Goal: Task Accomplishment & Management: Complete application form

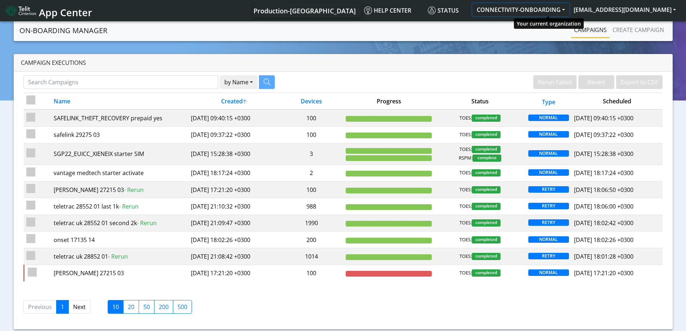
click at [557, 12] on button "CONNECTIVITY-ONBOARDING" at bounding box center [520, 9] width 97 height 13
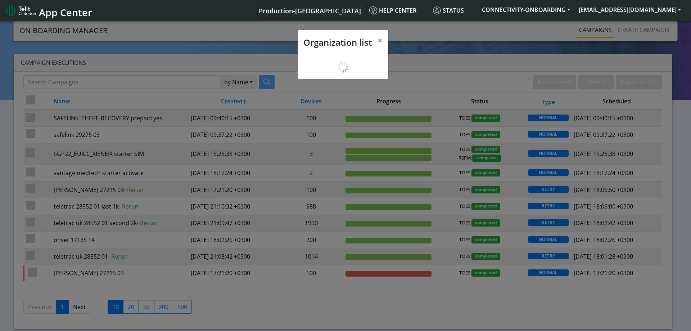
scroll to position [3, 0]
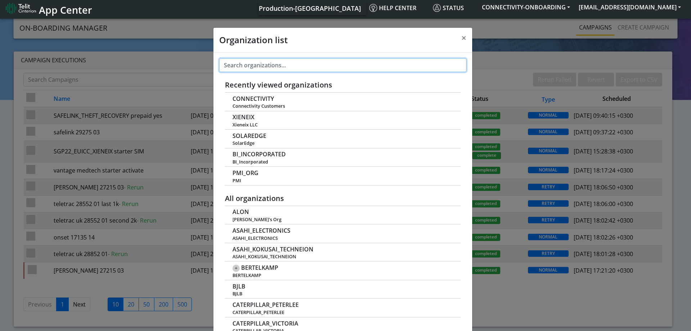
click at [325, 67] on input "text" at bounding box center [342, 65] width 247 height 14
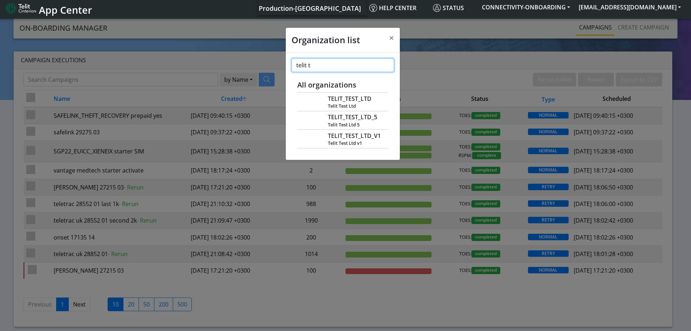
paste input "TELIT_TEST_IMSINTL"
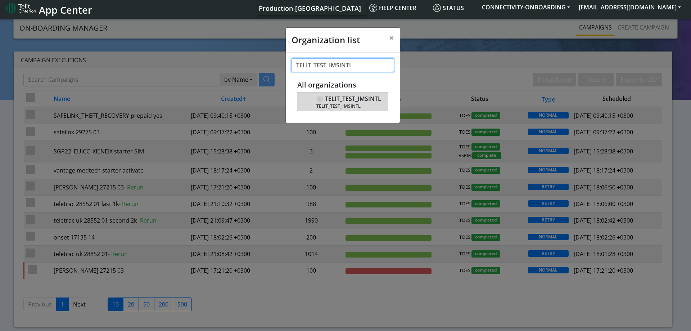
type input "TELIT_TEST_IMSINTL"
click at [338, 103] on span "TELIT_TEST_IMSINTL" at bounding box center [348, 105] width 65 height 5
click at [345, 98] on span "TELIT_TEST_IMSINTL" at bounding box center [353, 98] width 56 height 7
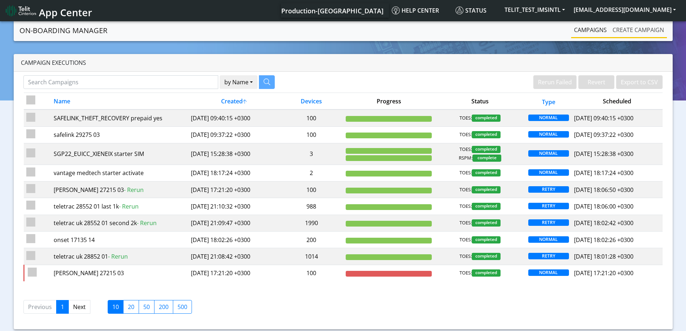
click at [626, 33] on link "Create campaign" at bounding box center [637, 30] width 57 height 14
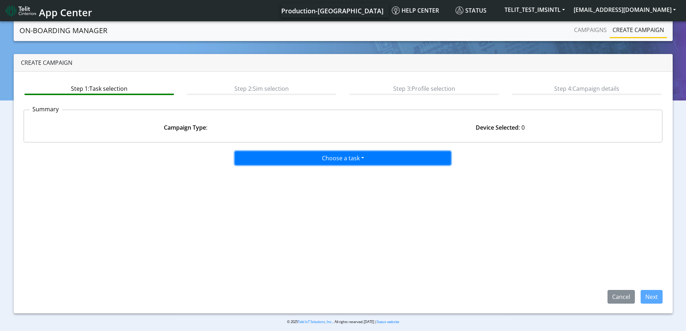
click at [391, 159] on button "Choose a task" at bounding box center [343, 158] width 216 height 14
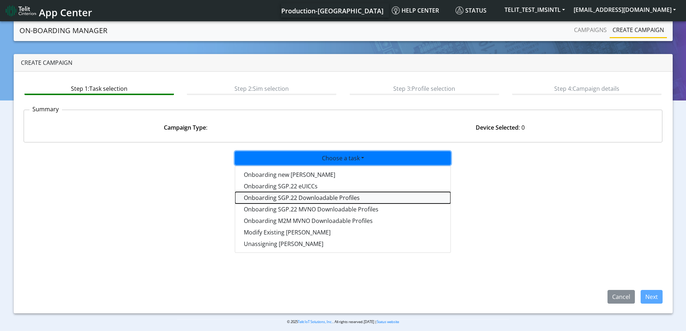
click at [315, 198] on tasksgp22profile-dropdown "Onboarding SGP.22 Downloadable Profiles" at bounding box center [342, 198] width 215 height 12
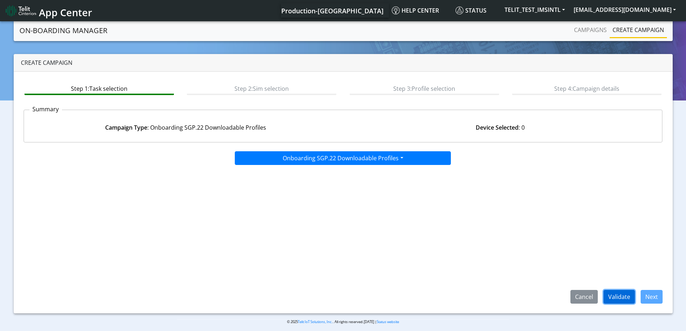
click at [630, 295] on button "Validate" at bounding box center [618, 297] width 31 height 14
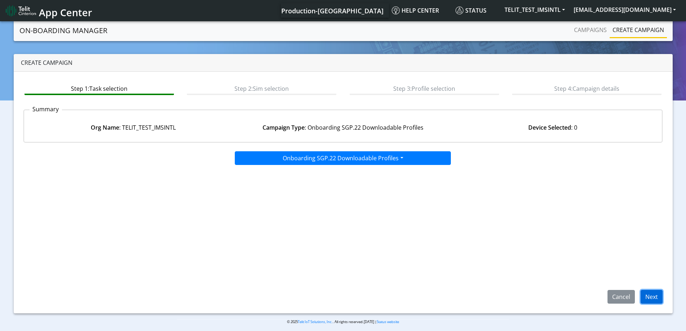
click at [652, 295] on button "Next" at bounding box center [651, 297] width 22 height 14
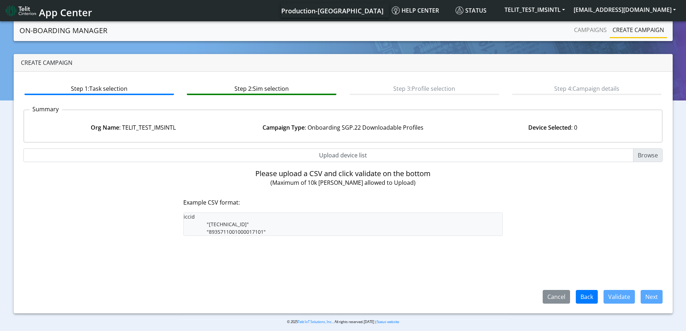
click at [342, 155] on input "Upload device list" at bounding box center [342, 155] width 639 height 14
type input "C:\fakepath\onboarding CSV.csv"
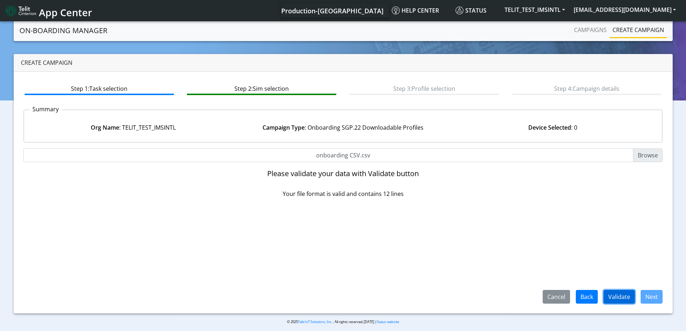
click at [621, 294] on button "Validate" at bounding box center [618, 297] width 31 height 14
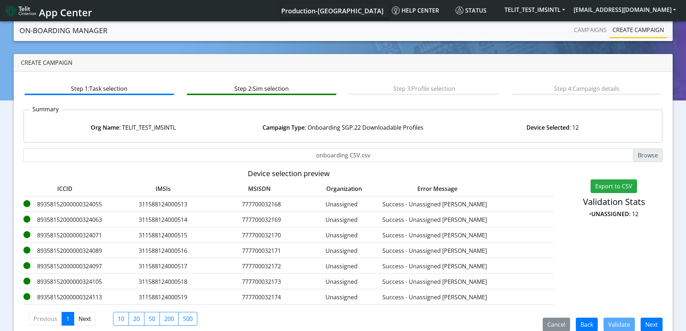
scroll to position [13, 0]
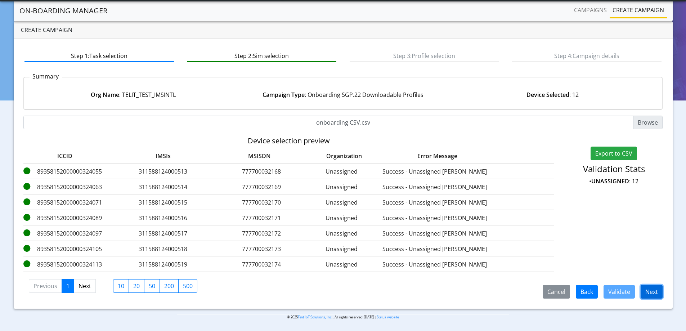
click at [653, 293] on button "Next" at bounding box center [651, 292] width 22 height 14
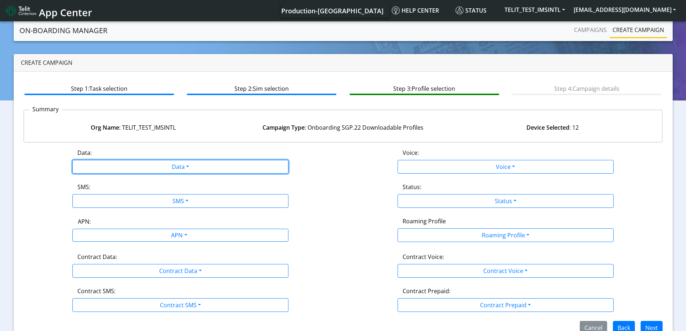
drag, startPoint x: 208, startPoint y: 170, endPoint x: 180, endPoint y: 178, distance: 28.9
click at [208, 169] on button "Data" at bounding box center [180, 167] width 216 height 14
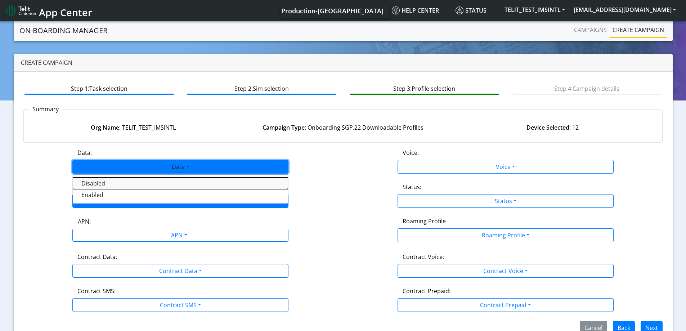
drag, startPoint x: 137, startPoint y: 187, endPoint x: 131, endPoint y: 195, distance: 10.2
click at [136, 189] on div "Disabled Enabled" at bounding box center [180, 189] width 216 height 30
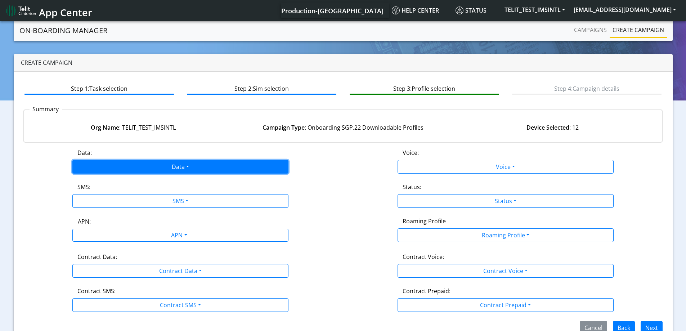
click at [129, 168] on button "Data" at bounding box center [180, 167] width 216 height 14
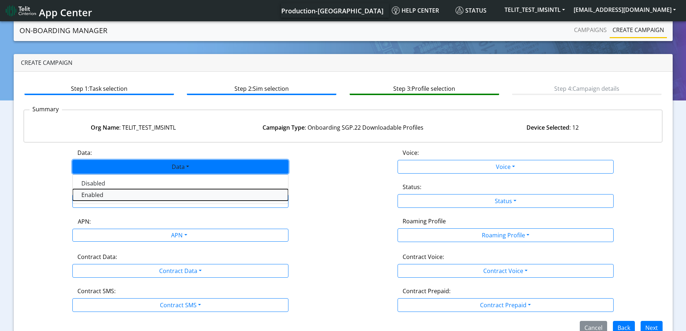
click at [117, 200] on button "Enabled" at bounding box center [180, 195] width 215 height 12
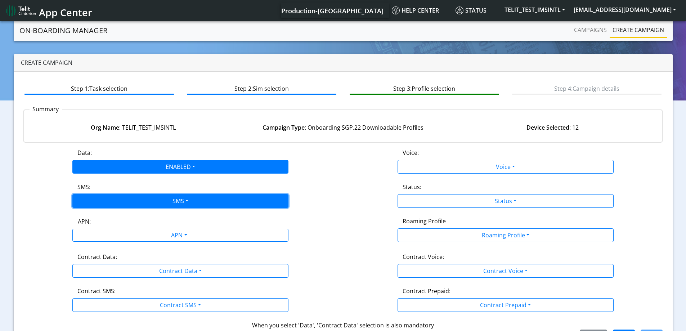
click at [117, 199] on button "SMS" at bounding box center [180, 201] width 216 height 14
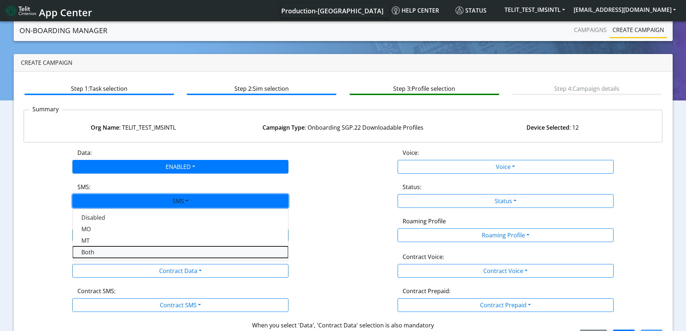
click at [96, 250] on button "Both" at bounding box center [180, 252] width 215 height 12
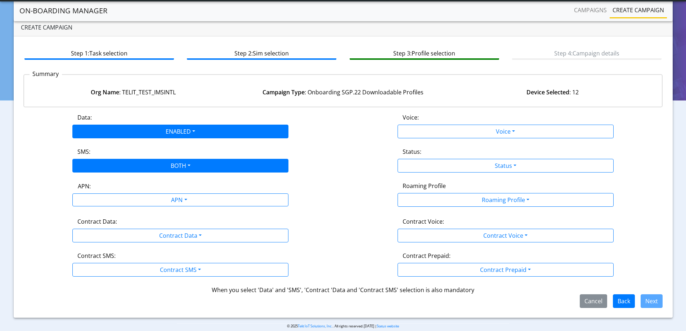
scroll to position [24, 0]
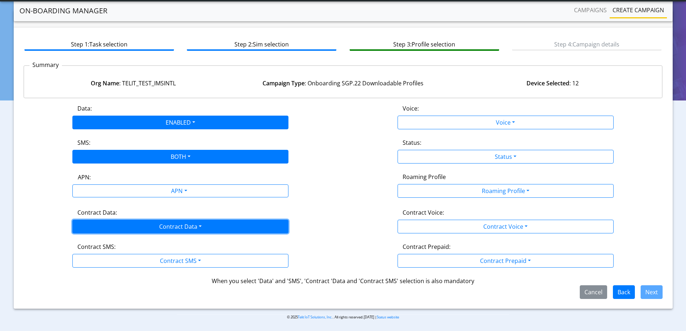
click at [178, 229] on button "Contract Data" at bounding box center [180, 227] width 216 height 14
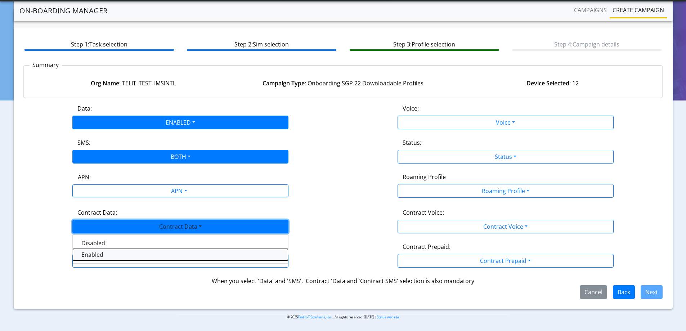
click at [107, 254] on Dataenabled-dropdown "Enabled" at bounding box center [180, 255] width 215 height 12
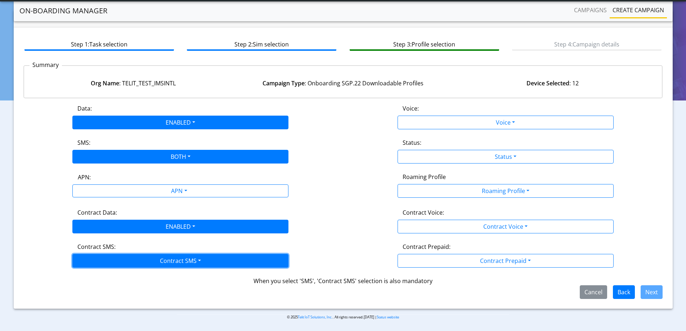
click at [107, 257] on button "Contract SMS" at bounding box center [180, 261] width 216 height 14
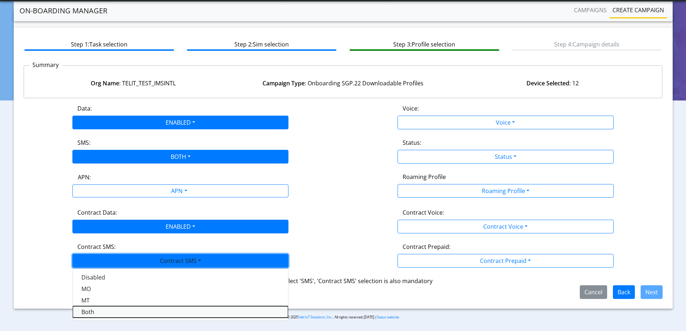
drag, startPoint x: 86, startPoint y: 310, endPoint x: 88, endPoint y: 306, distance: 4.2
click at [86, 310] on SMSboth-dropdown "Both" at bounding box center [180, 312] width 215 height 12
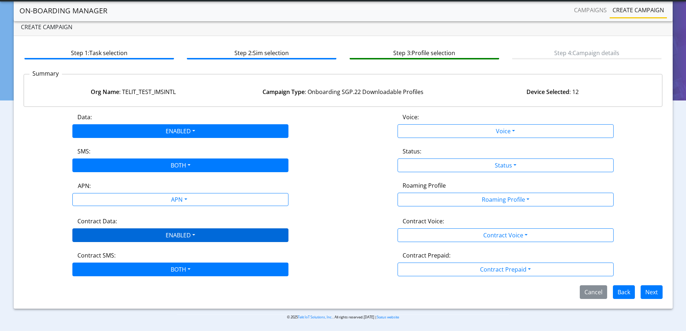
scroll to position [16, 0]
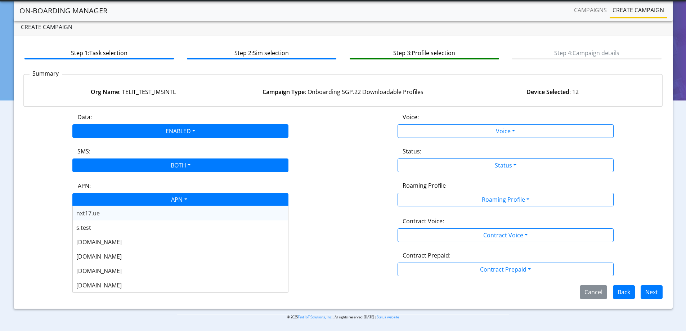
click at [103, 201] on div "APN" at bounding box center [178, 200] width 228 height 14
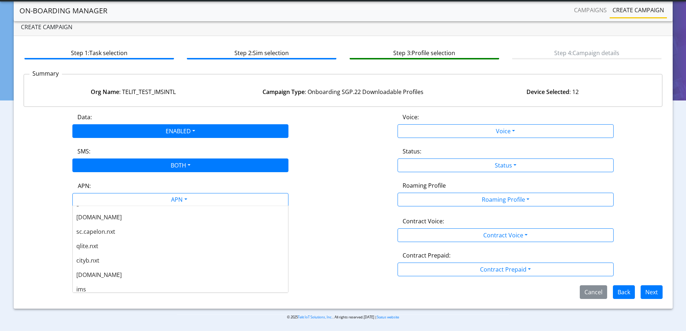
scroll to position [216, 0]
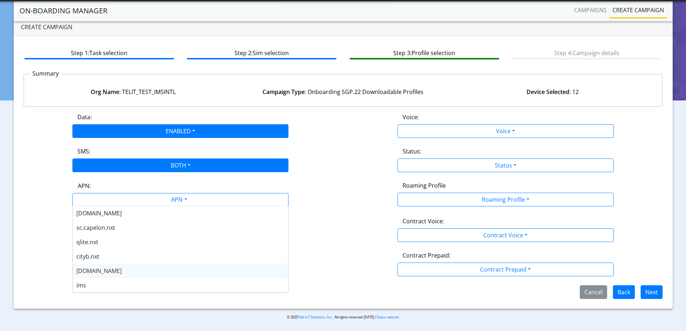
click at [108, 271] on div "nxt23.net" at bounding box center [180, 270] width 215 height 14
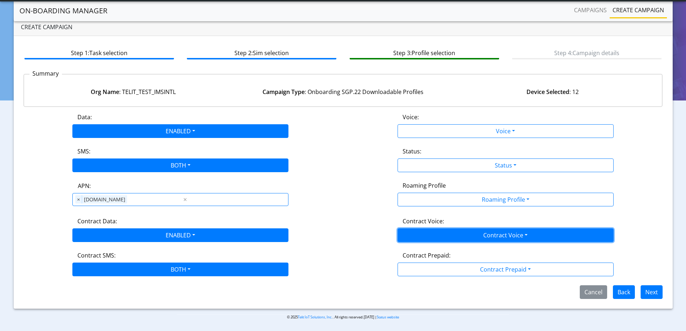
click at [511, 236] on button "Contract Voice" at bounding box center [505, 235] width 216 height 14
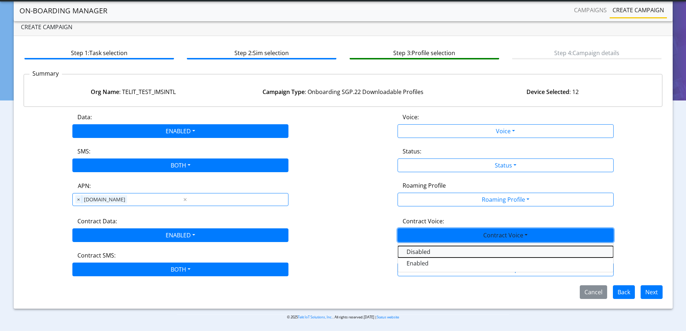
click at [415, 249] on Voicedisabled-dropdown "Disabled" at bounding box center [505, 252] width 215 height 12
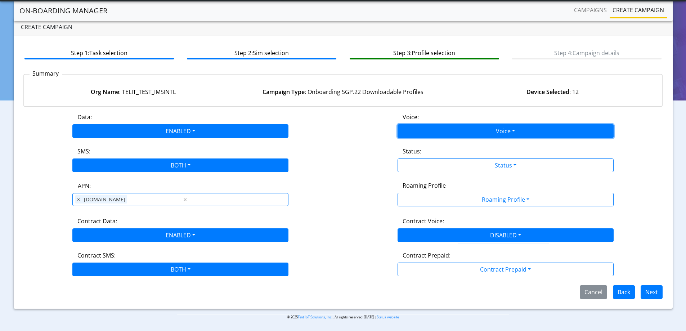
click at [430, 128] on button "Voice" at bounding box center [505, 131] width 216 height 14
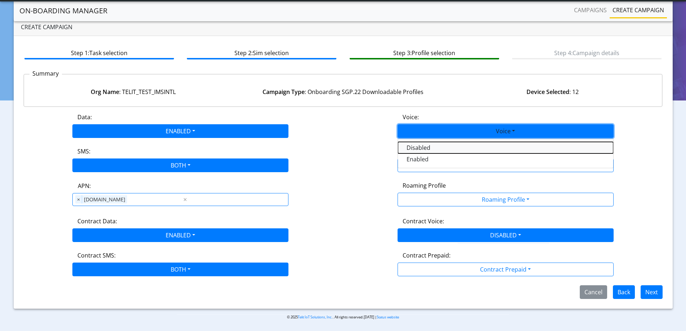
click at [417, 148] on button "Disabled" at bounding box center [505, 148] width 215 height 12
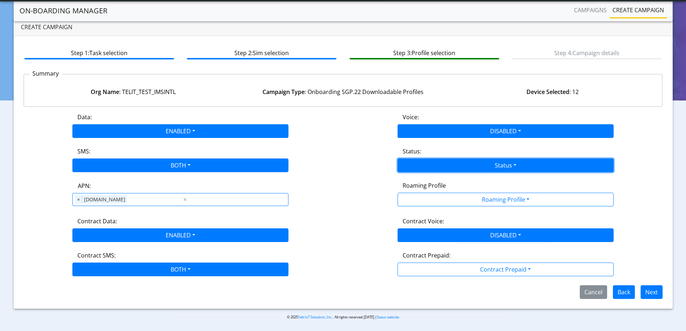
click at [421, 159] on button "Status" at bounding box center [505, 165] width 216 height 14
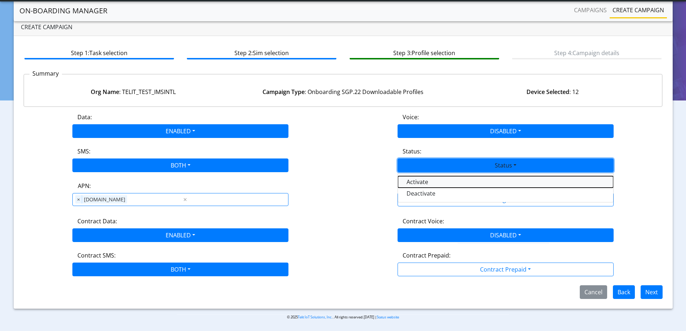
click at [419, 181] on button "Activate" at bounding box center [505, 182] width 215 height 12
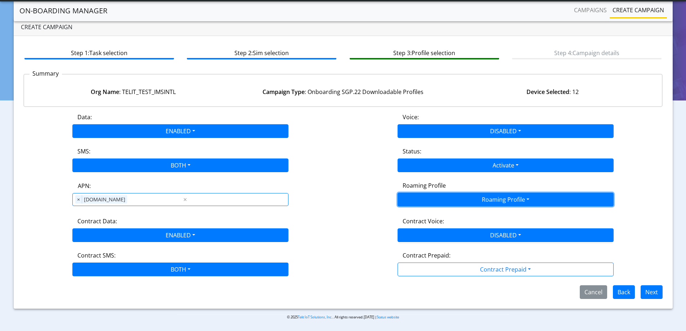
click at [433, 195] on button "Roaming Profile" at bounding box center [505, 200] width 216 height 14
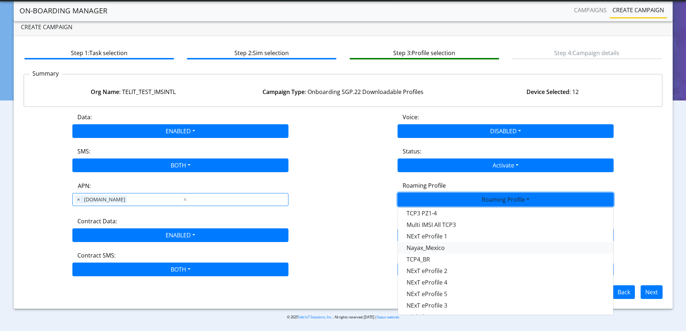
scroll to position [202, 0]
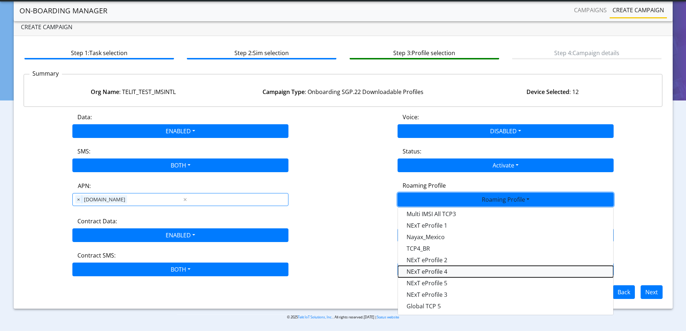
click at [448, 271] on Profile-dropdown "NExT eProfile 4" at bounding box center [505, 272] width 215 height 12
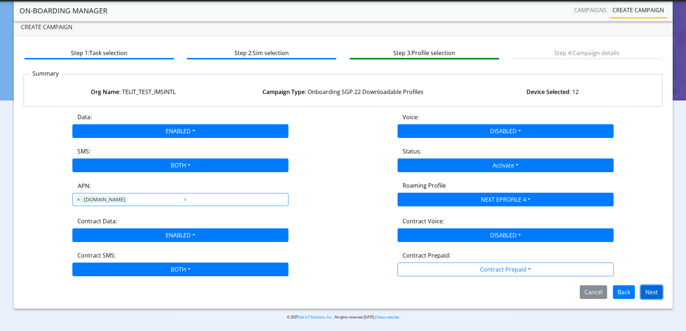
click at [651, 289] on button "Next" at bounding box center [651, 292] width 22 height 14
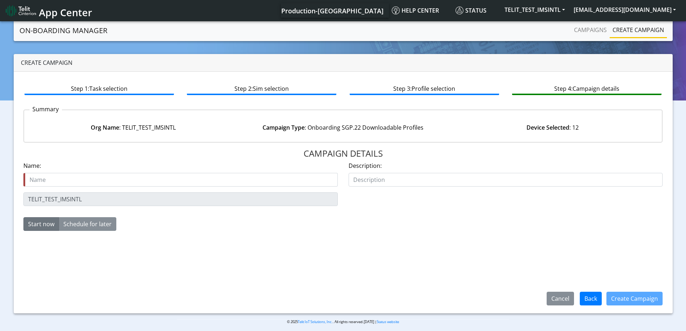
click at [22, 197] on div "TELIT_TEST_IMSINTL" at bounding box center [180, 199] width 325 height 14
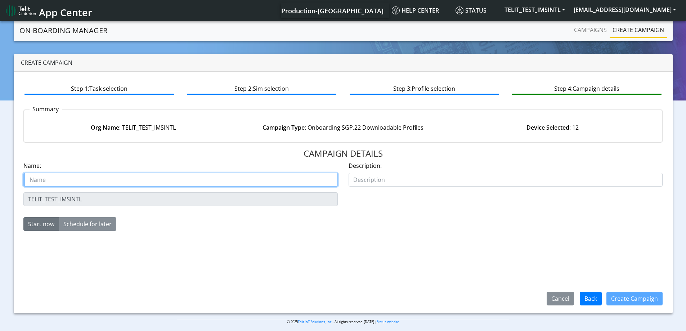
click at [56, 178] on input "text" at bounding box center [180, 180] width 314 height 14
paste input "nxt23.net-USC_test"
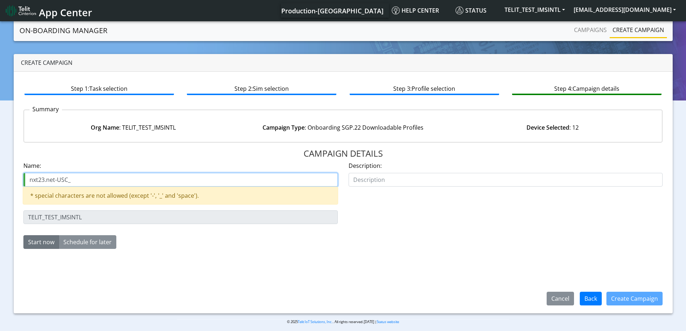
click at [77, 175] on input "nxt23.net-USC_" at bounding box center [180, 180] width 314 height 14
paste input "TELIT_TEST_IMSINTL"
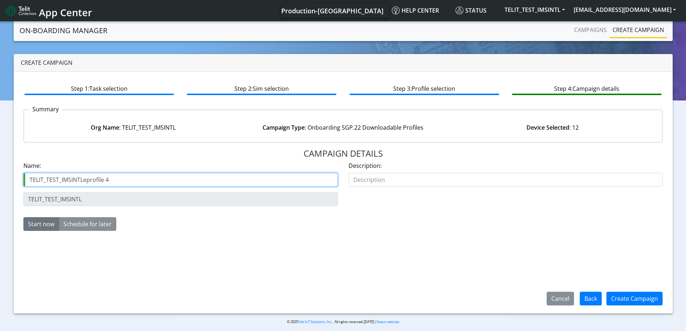
click at [84, 181] on input "TELIT_TEST_IMSINTLeprofile 4" at bounding box center [180, 180] width 314 height 14
click at [188, 182] on input "TELIT_TEST_IMSINTL eprofile 4" at bounding box center [180, 180] width 314 height 14
type input "TELIT_TEST_IMSINTL eprofile 4 test SIMs"
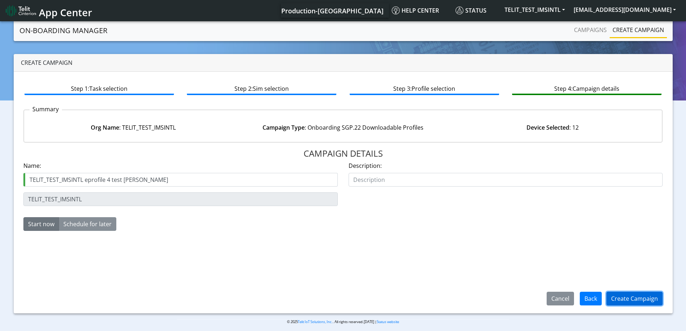
click at [632, 293] on button "Create Campaign" at bounding box center [634, 299] width 56 height 14
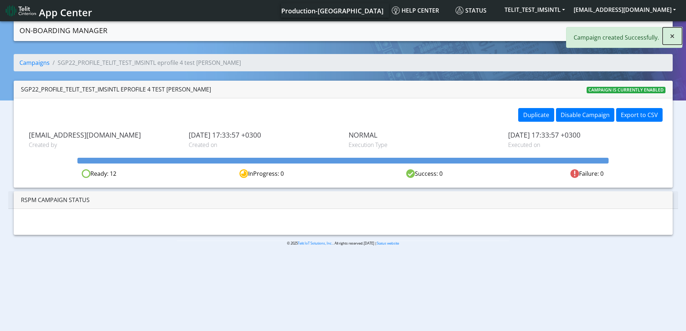
click at [672, 36] on span "×" at bounding box center [671, 36] width 5 height 12
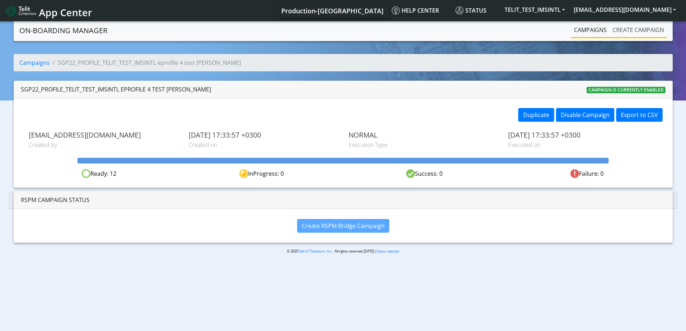
click at [628, 32] on link "Create campaign" at bounding box center [637, 30] width 57 height 14
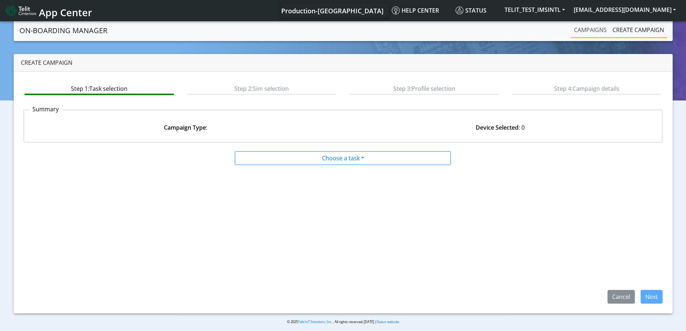
click at [595, 34] on link "Campaigns" at bounding box center [590, 30] width 39 height 14
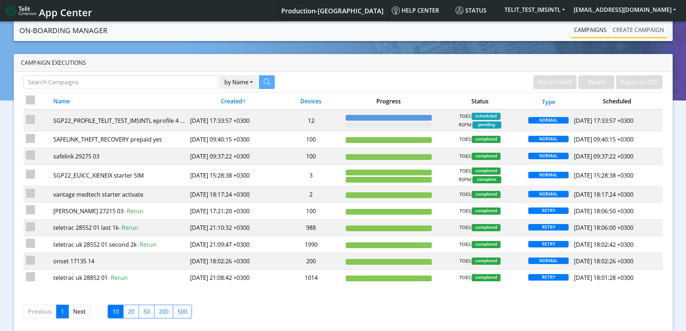
click at [636, 23] on link "Create campaign" at bounding box center [637, 30] width 57 height 14
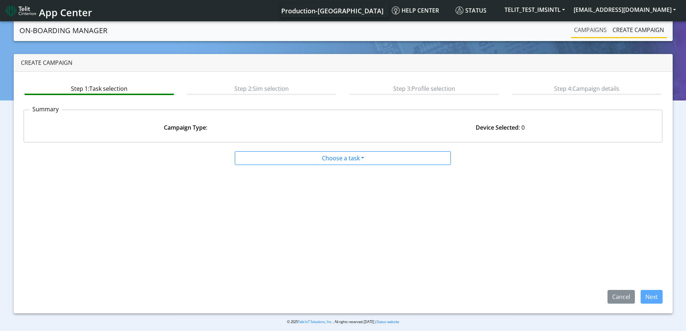
click at [584, 31] on link "Campaigns" at bounding box center [590, 30] width 39 height 14
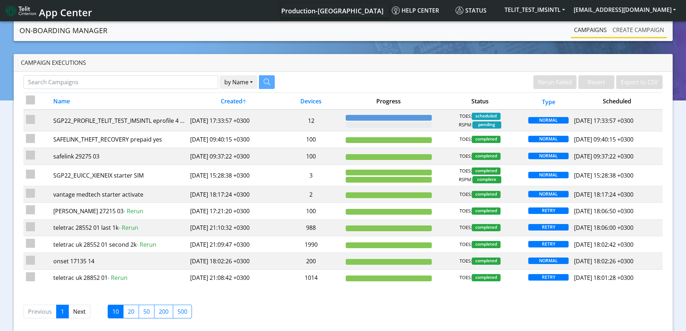
drag, startPoint x: 629, startPoint y: 34, endPoint x: 618, endPoint y: 31, distance: 12.2
click at [629, 34] on link "Create campaign" at bounding box center [637, 30] width 57 height 14
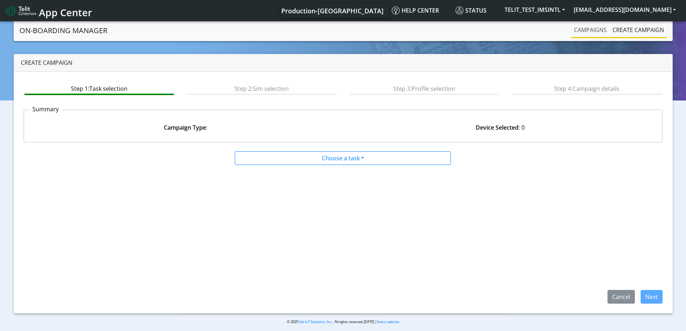
click at [597, 28] on link "Campaigns" at bounding box center [590, 30] width 39 height 14
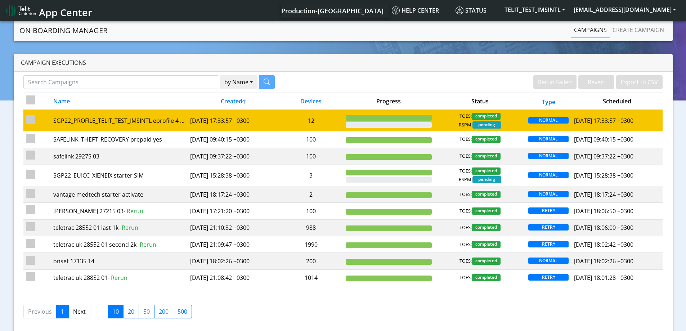
click at [327, 124] on td "12" at bounding box center [311, 120] width 64 height 22
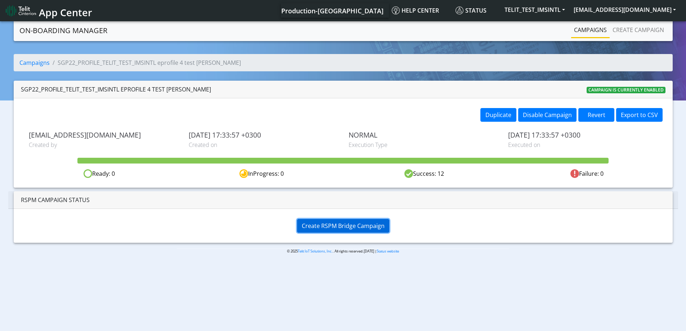
click at [333, 227] on span "Create RSPM Bridge Campaign" at bounding box center [343, 226] width 83 height 8
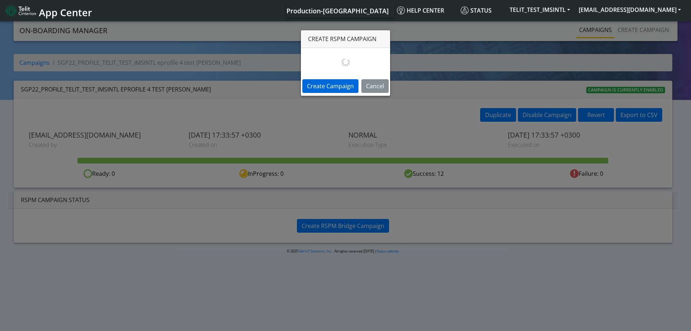
select select
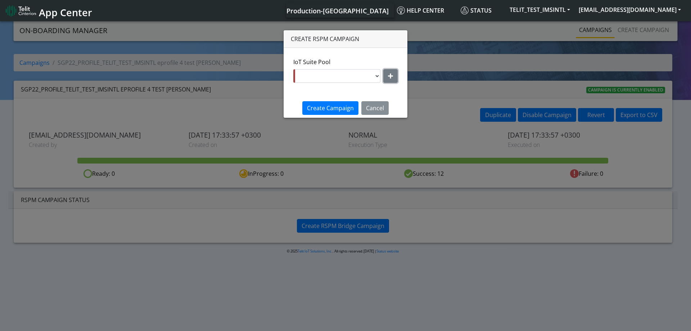
click at [388, 77] on icon "button" at bounding box center [390, 76] width 5 height 6
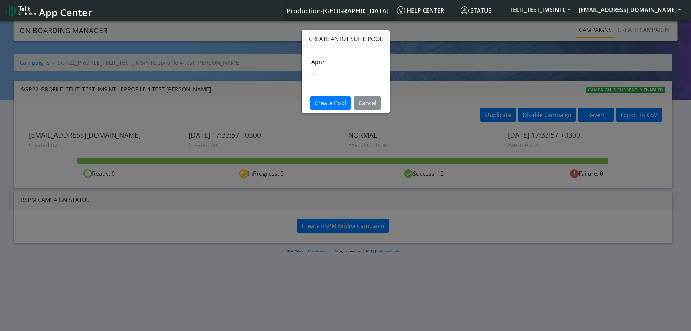
select select
click at [379, 105] on button "Cancel" at bounding box center [367, 108] width 27 height 14
select select
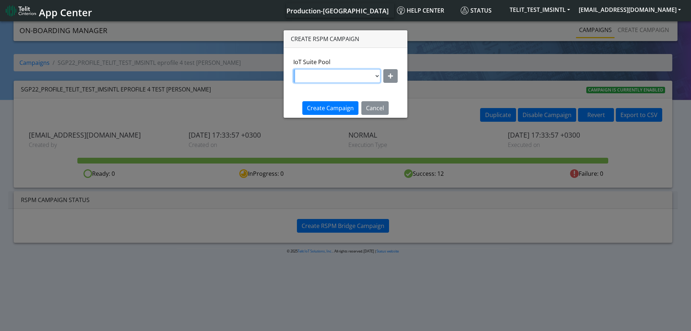
click at [366, 76] on select "OTHER-nxt23.net_ATT DNLD-nxt23.net-USC_test OTHER-Verizon_Test" at bounding box center [336, 76] width 87 height 14
click at [330, 82] on select "OTHER-nxt23.net_ATT DNLD-nxt23.net-USC_test OTHER-Verizon_Test" at bounding box center [336, 76] width 87 height 14
click at [391, 74] on icon "button" at bounding box center [390, 76] width 5 height 6
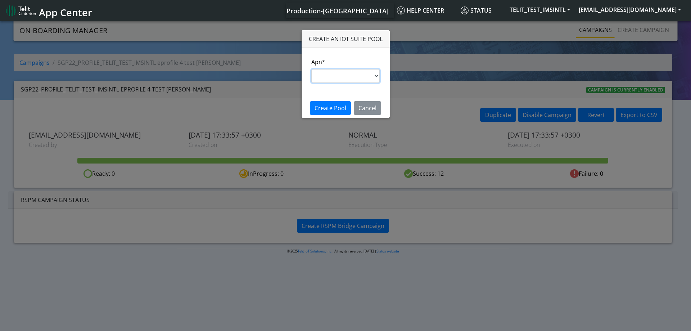
click at [340, 78] on select "nxt17.ue s.test nxt17.net nxt20.net nxt20b.net nxt20c.net nxt20p.net nxt20v.net…" at bounding box center [345, 76] width 69 height 14
select select "95cc19b0-964e-11ed-b84f-001f716592bc"
click at [311, 69] on select "nxt17.ue s.test nxt17.net nxt20.net nxt20b.net nxt20c.net nxt20p.net nxt20v.net…" at bounding box center [345, 76] width 69 height 14
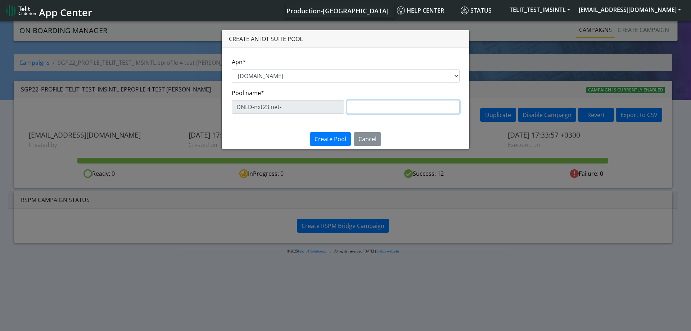
click at [379, 107] on input "text" at bounding box center [403, 107] width 113 height 14
paste input "nxt23.net-USC_test"
click at [333, 106] on div "DNLD-nxt23.net- nxt23.net-USC_test" at bounding box center [346, 107] width 228 height 14
type input "USC_test"
click at [339, 139] on span "Create Pool" at bounding box center [331, 139] width 32 height 8
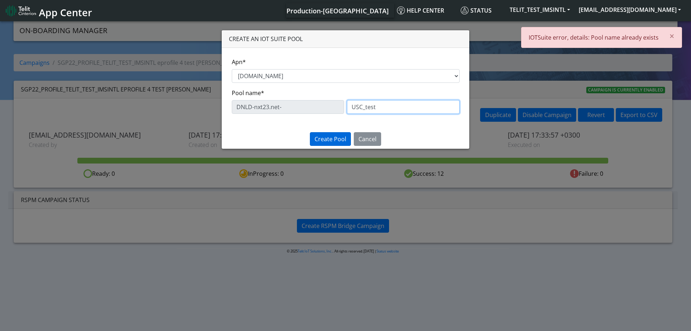
drag, startPoint x: 382, startPoint y: 105, endPoint x: 316, endPoint y: 94, distance: 66.4
click at [317, 94] on div "Pool name* DNLD-nxt23.net- USC_test" at bounding box center [346, 101] width 228 height 25
click at [371, 139] on button "Cancel" at bounding box center [367, 139] width 27 height 14
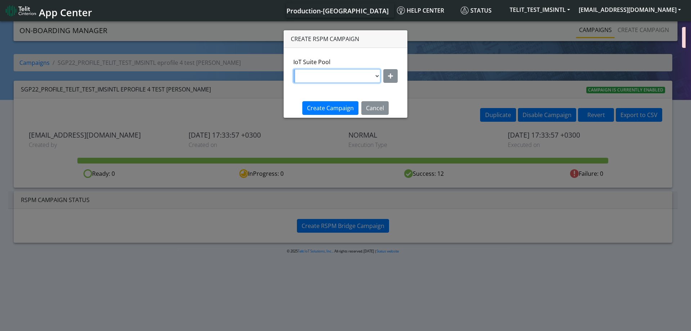
click at [366, 69] on select "OTHER-nxt23.net_ATT DNLD-nxt23.net-USC_test OTHER-Verizon_Test" at bounding box center [336, 76] width 87 height 14
select select "1fc7fafb-408b-426d-8eed-4ade4333d7a7"
click at [294, 69] on select "OTHER-nxt23.net_ATT DNLD-nxt23.net-USC_test OTHER-Verizon_Test" at bounding box center [336, 76] width 87 height 14
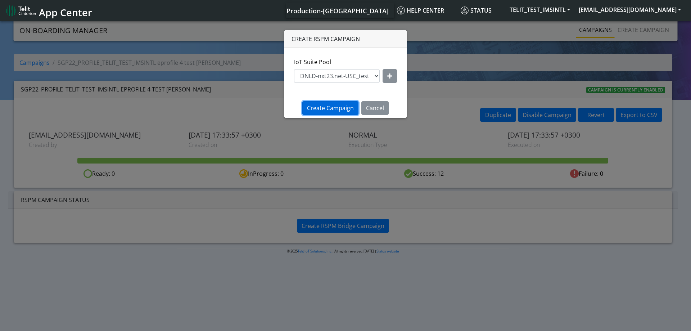
click at [327, 106] on span "Create Campaign" at bounding box center [330, 108] width 47 height 8
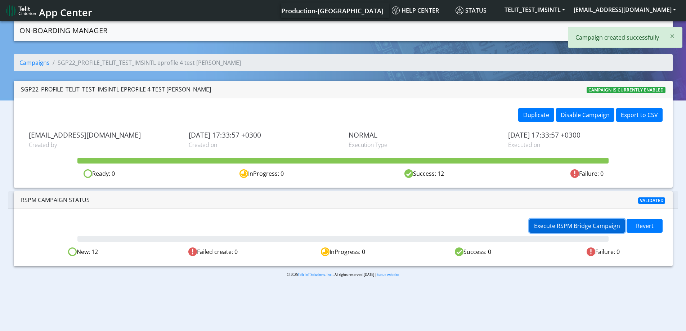
click at [575, 222] on span "Execute RSPM Bridge Campaign" at bounding box center [577, 226] width 86 height 8
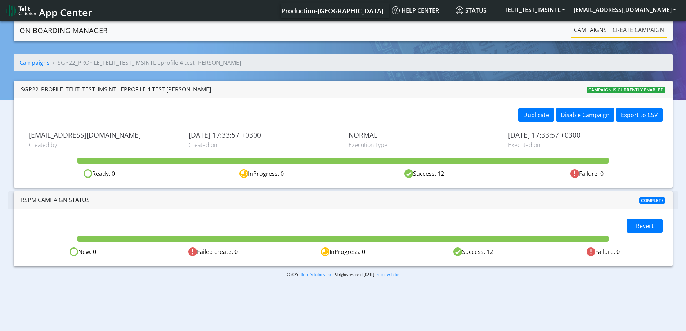
click at [627, 23] on link "Create campaign" at bounding box center [637, 30] width 57 height 14
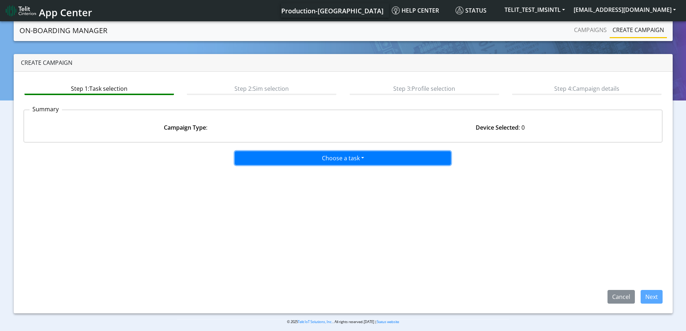
click at [380, 159] on button "Choose a task" at bounding box center [343, 158] width 216 height 14
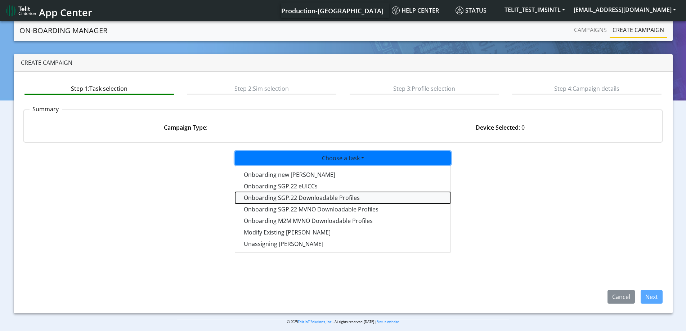
click at [262, 197] on tasksgp22profile-dropdown "Onboarding SGP.22 Downloadable Profiles" at bounding box center [342, 198] width 215 height 12
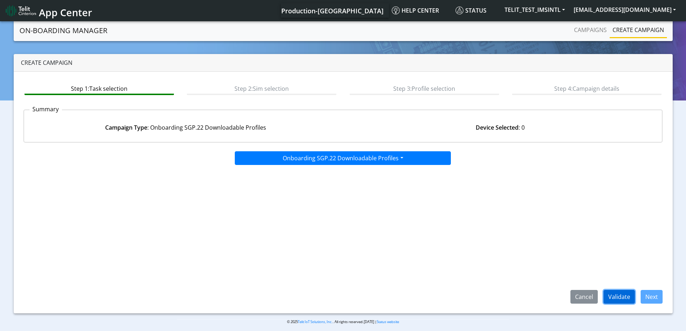
click at [622, 298] on button "Validate" at bounding box center [618, 297] width 31 height 14
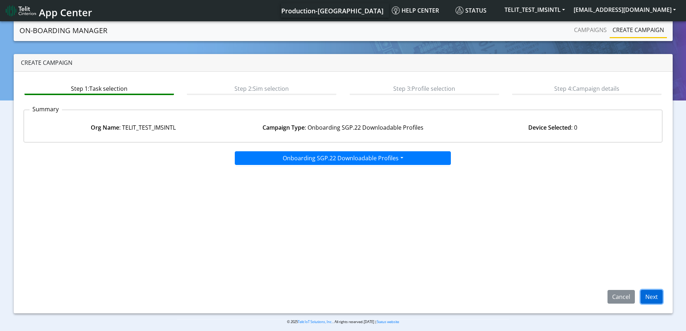
click at [650, 297] on button "Next" at bounding box center [651, 297] width 22 height 14
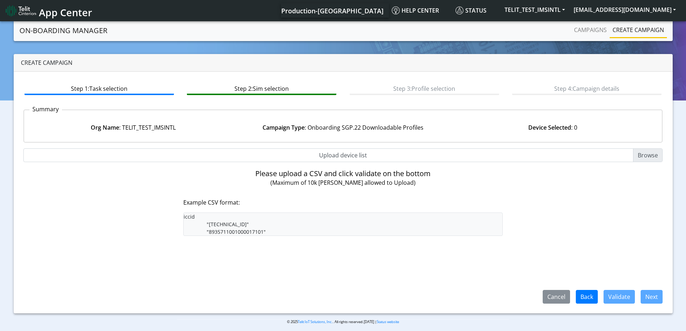
click at [338, 157] on input "Upload device list" at bounding box center [342, 155] width 639 height 14
type input "C:\fakepath\onboarding CSV.csv"
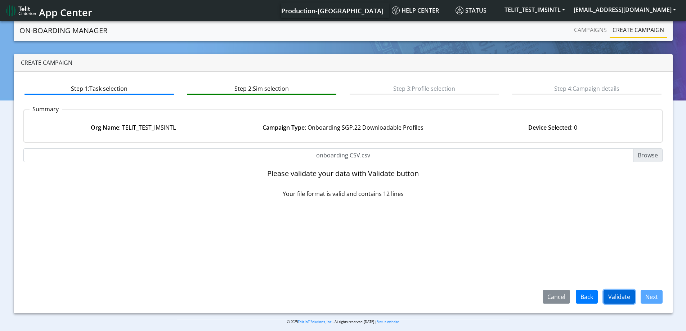
click at [619, 292] on button "Validate" at bounding box center [618, 297] width 31 height 14
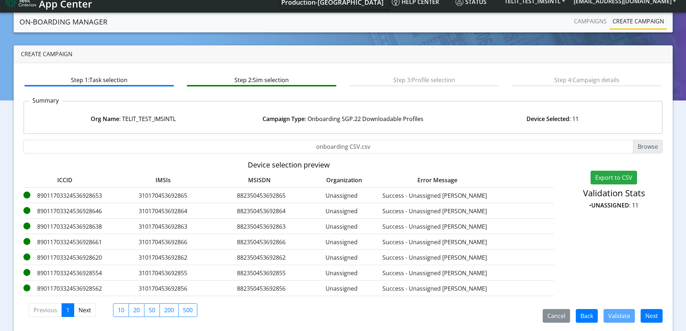
scroll to position [13, 0]
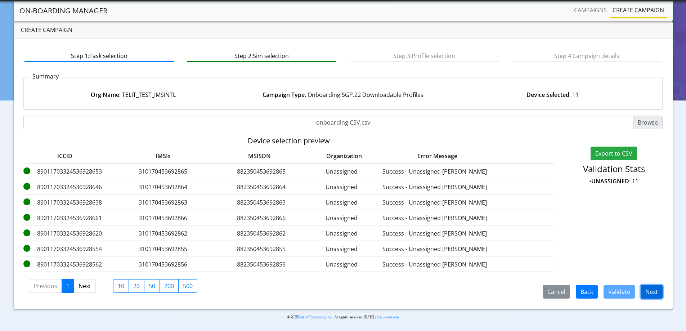
click at [654, 293] on button "Next" at bounding box center [651, 292] width 22 height 14
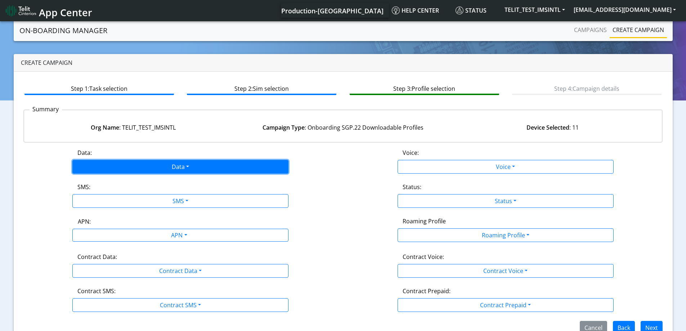
click at [164, 164] on button "Data" at bounding box center [180, 167] width 216 height 14
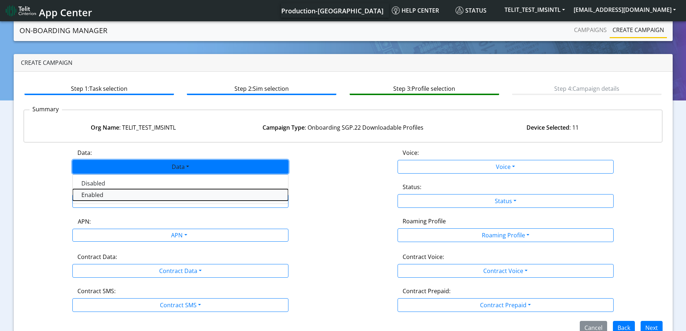
click at [105, 191] on button "Enabled" at bounding box center [180, 195] width 215 height 12
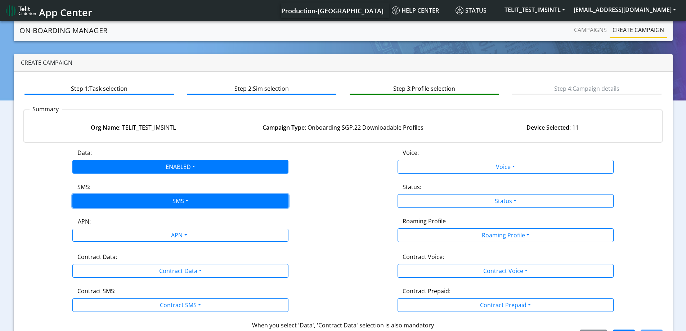
click at [113, 194] on button "SMS" at bounding box center [180, 201] width 216 height 14
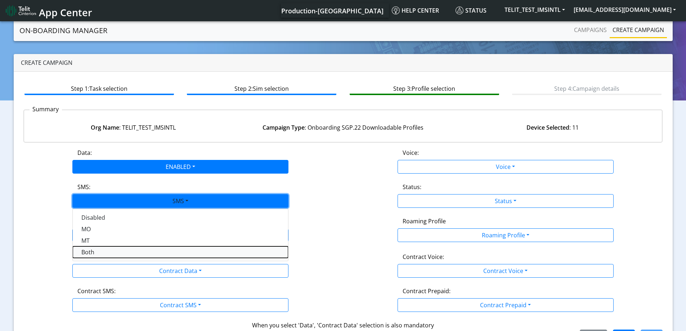
click at [100, 252] on button "Both" at bounding box center [180, 252] width 215 height 12
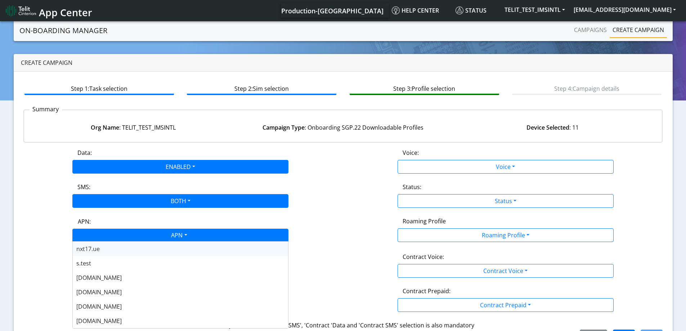
click at [110, 230] on div "APN" at bounding box center [178, 236] width 228 height 14
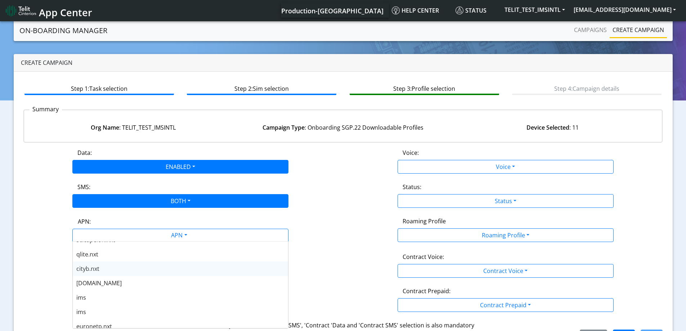
scroll to position [252, 0]
click at [108, 274] on div "nxt23.net" at bounding box center [180, 270] width 215 height 14
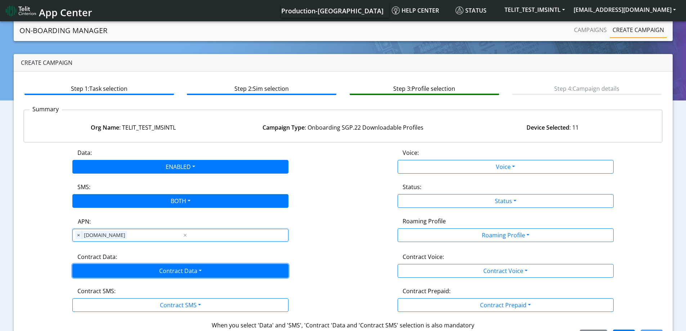
click at [108, 276] on button "Contract Data" at bounding box center [180, 271] width 216 height 14
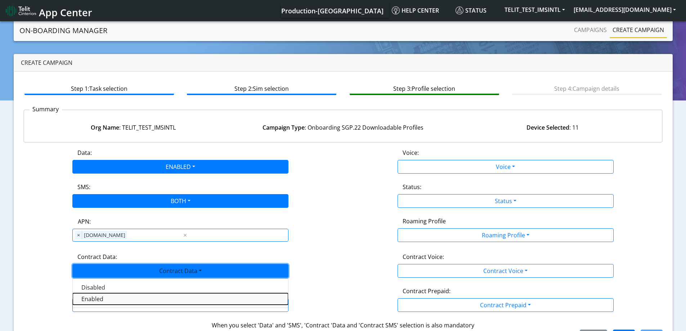
click at [98, 298] on Dataenabled-dropdown "Enabled" at bounding box center [180, 299] width 215 height 12
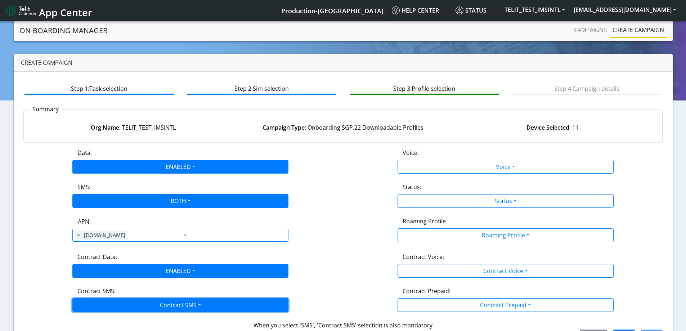
click at [98, 303] on button "Contract SMS" at bounding box center [180, 305] width 216 height 14
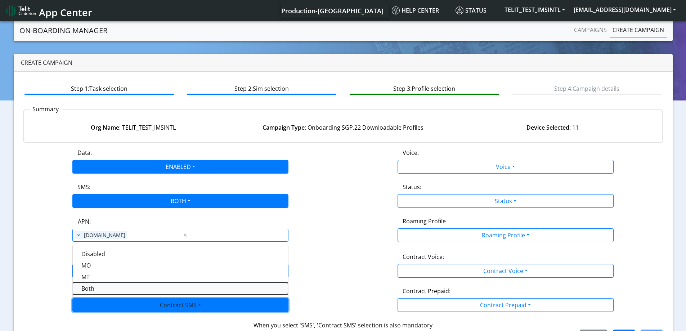
click at [95, 288] on SMSboth-dropdown "Both" at bounding box center [180, 289] width 215 height 12
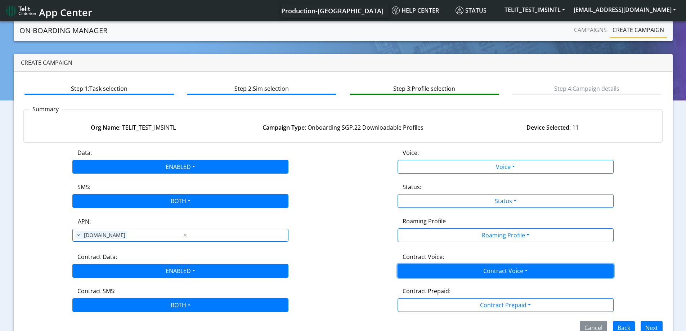
click at [478, 272] on button "Contract Voice" at bounding box center [505, 271] width 216 height 14
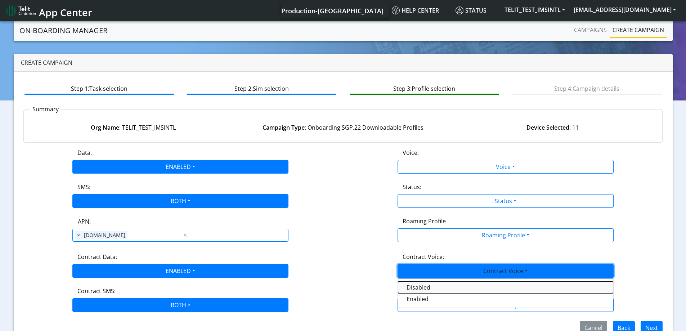
click at [439, 283] on Voicedisabled-dropdown "Disabled" at bounding box center [505, 287] width 215 height 12
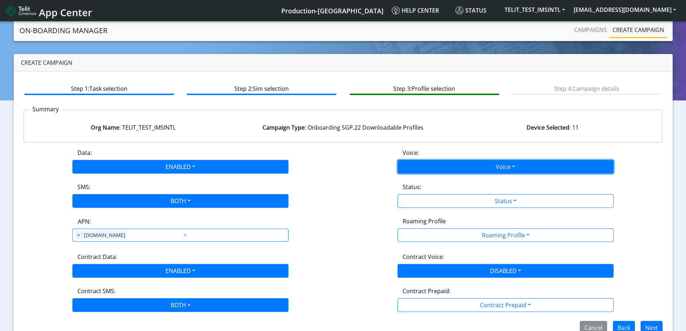
click at [427, 172] on button "Voice" at bounding box center [505, 167] width 216 height 14
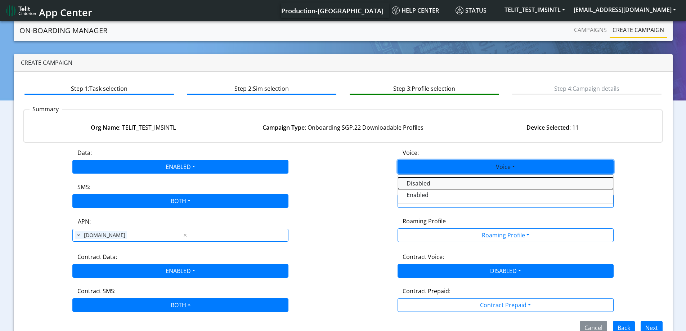
click at [424, 188] on button "Disabled" at bounding box center [505, 183] width 215 height 12
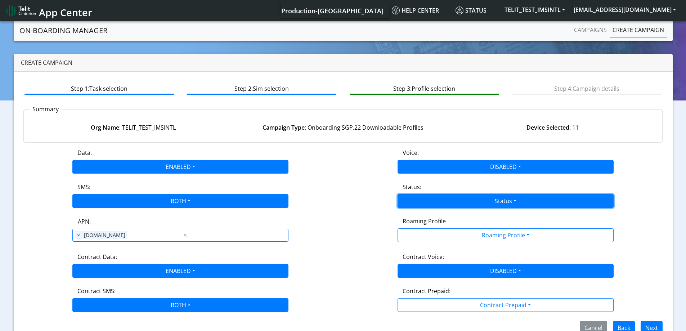
drag, startPoint x: 425, startPoint y: 196, endPoint x: 428, endPoint y: 202, distance: 5.8
click at [425, 197] on button "Status" at bounding box center [505, 201] width 216 height 14
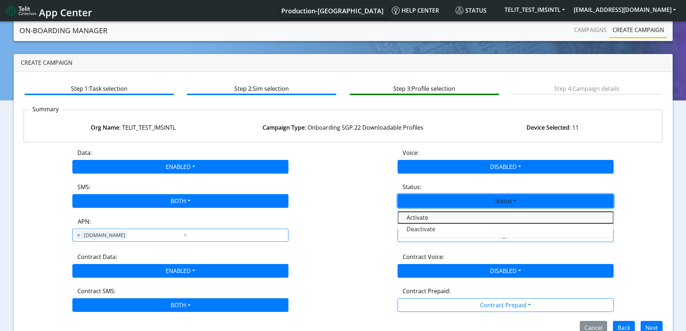
click at [427, 218] on button "Activate" at bounding box center [505, 218] width 215 height 12
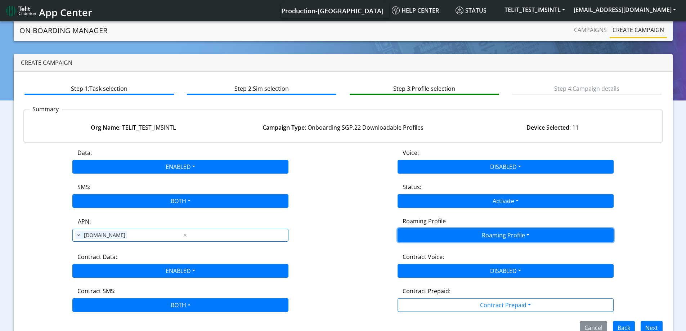
click at [441, 230] on button "Roaming Profile" at bounding box center [505, 235] width 216 height 14
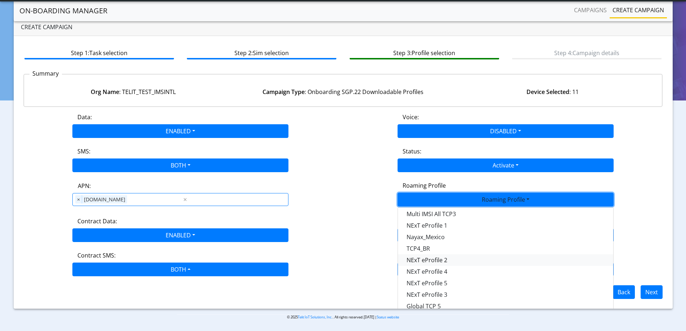
scroll to position [6, 0]
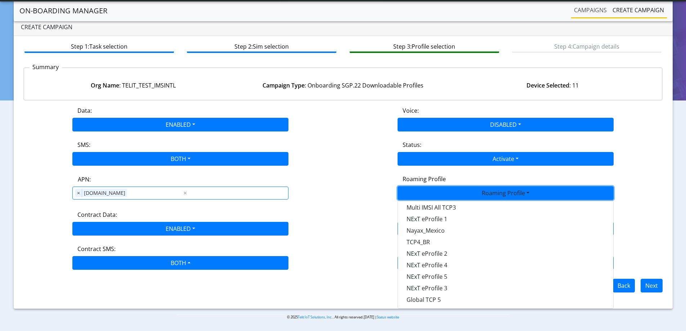
click at [589, 15] on link "Campaigns" at bounding box center [590, 10] width 39 height 14
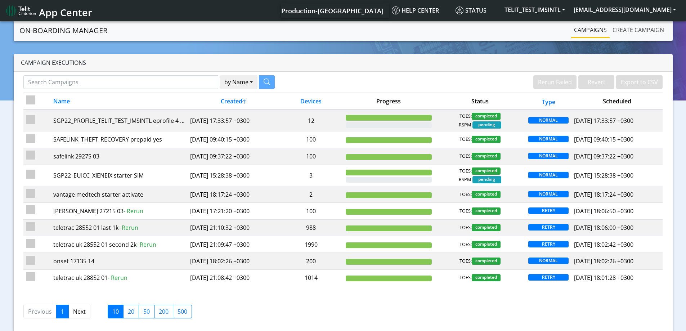
click at [625, 28] on link "Create campaign" at bounding box center [637, 30] width 57 height 14
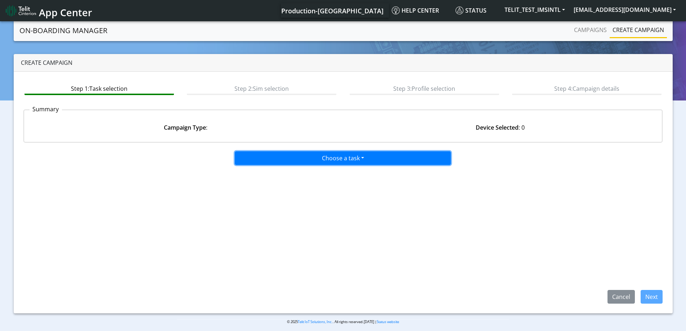
click at [355, 161] on button "Choose a task" at bounding box center [343, 158] width 216 height 14
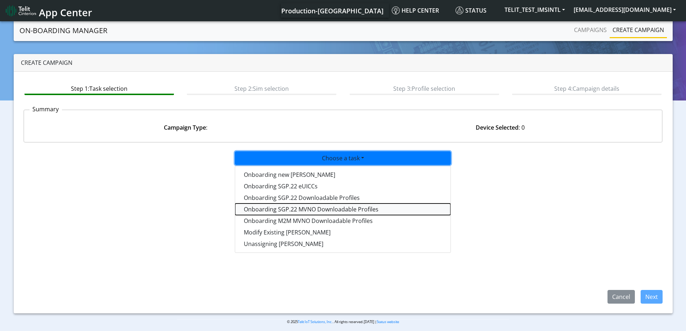
click at [288, 212] on tasksgp22mvnoprofile-dropdown "Onboarding SGP.22 MVNO Downloadable Profiles" at bounding box center [342, 209] width 215 height 12
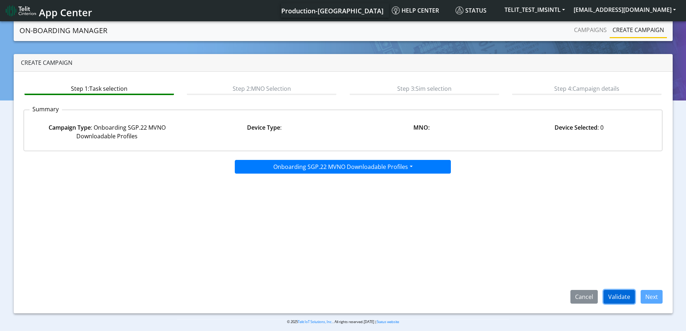
click at [612, 295] on button "Validate" at bounding box center [618, 297] width 31 height 14
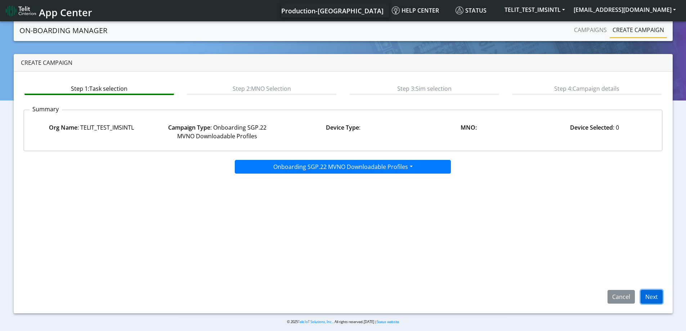
click at [652, 297] on button "Next" at bounding box center [651, 297] width 22 height 14
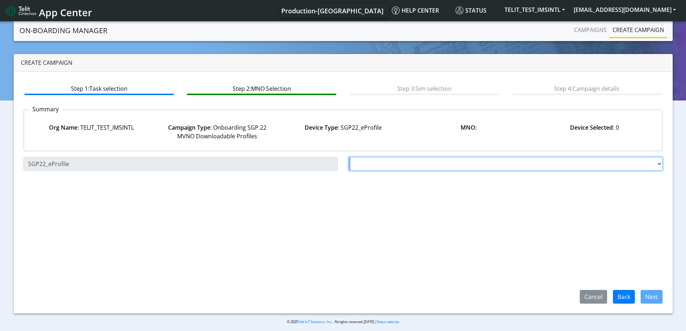
click at [383, 163] on select "Choose a MNO FutureProfile AT&T Wireless TELIT AT&T IOT GW Server NLT-Brazil AT…" at bounding box center [505, 164] width 314 height 14
select select "1.3.5.6.7"
click at [348, 157] on select "Choose a MNO FutureProfile AT&T Wireless TELIT AT&T IOT GW Server NLT-Brazil AT…" at bounding box center [505, 164] width 314 height 14
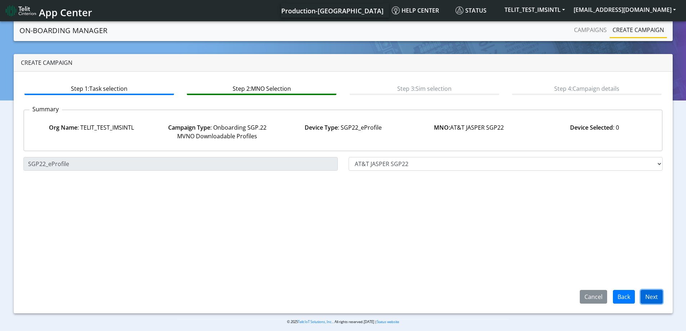
click at [655, 292] on button "Next" at bounding box center [651, 297] width 22 height 14
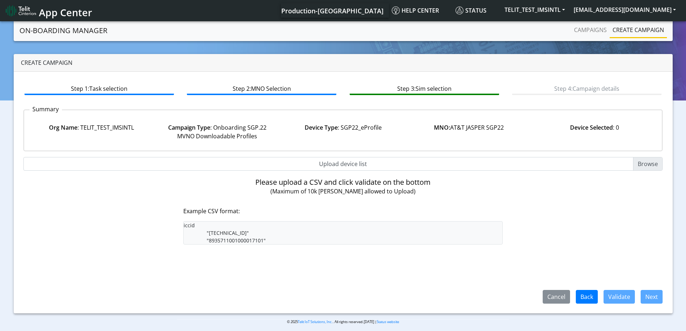
click at [346, 164] on input "Upload device list" at bounding box center [342, 164] width 639 height 14
type input "C:\fakepath\onboarding CSV.csv"
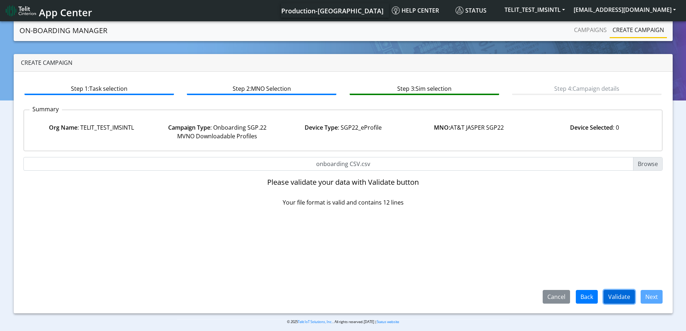
click at [626, 292] on button "Validate" at bounding box center [618, 297] width 31 height 14
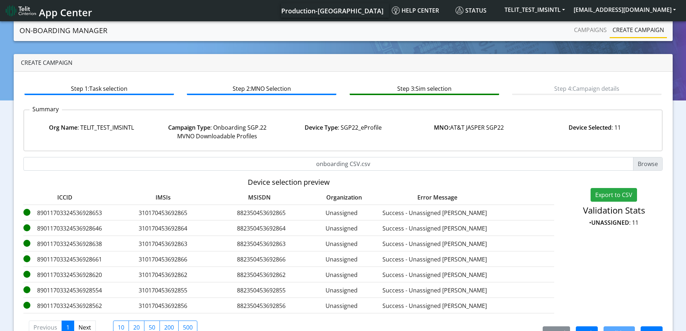
scroll to position [22, 0]
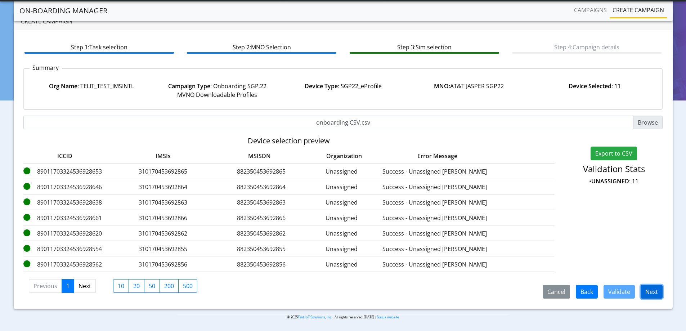
click at [653, 290] on button "Next" at bounding box center [651, 292] width 22 height 14
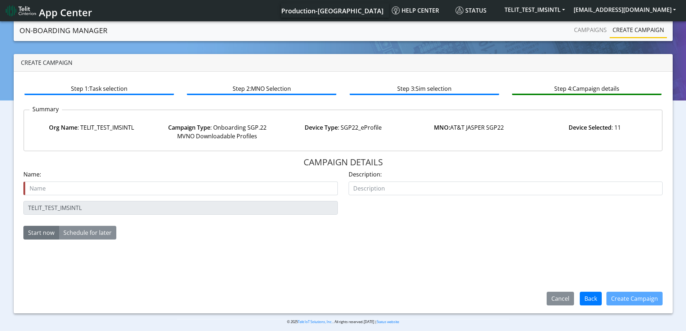
click at [4, 203] on section "On-Boarding Manager Campaigns Create campaign Create campaign Step 1: Task sele…" at bounding box center [343, 178] width 686 height 316
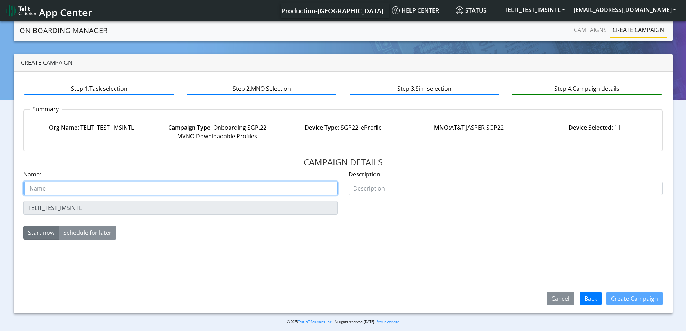
click at [61, 187] on input "text" at bounding box center [180, 188] width 314 height 14
paste input "TELIT_TEST_IMSINTL"
type input "TELIT_TEST_IMSINTL ATT eProfile 6"
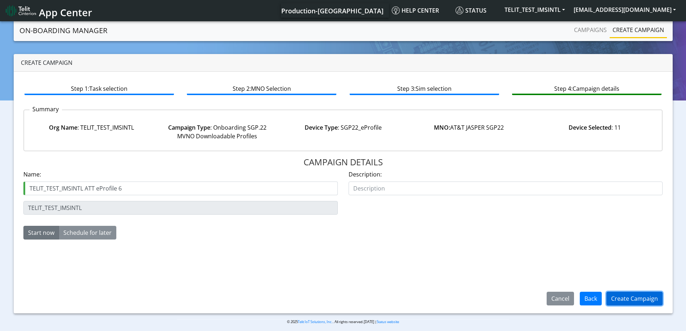
click at [634, 300] on button "Create Campaign" at bounding box center [634, 299] width 56 height 14
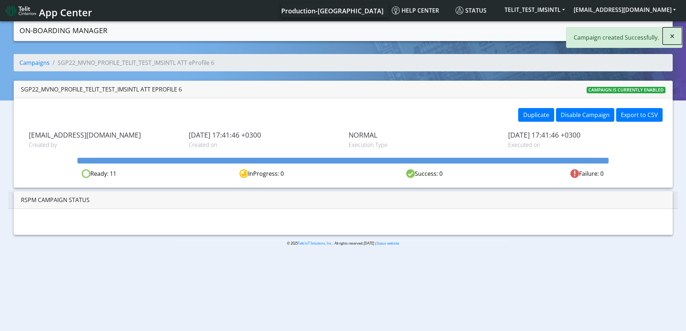
click at [672, 34] on span "×" at bounding box center [671, 36] width 5 height 12
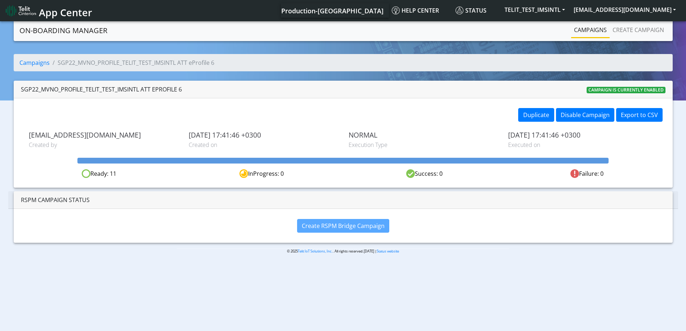
click at [579, 33] on link "Campaigns" at bounding box center [590, 30] width 39 height 14
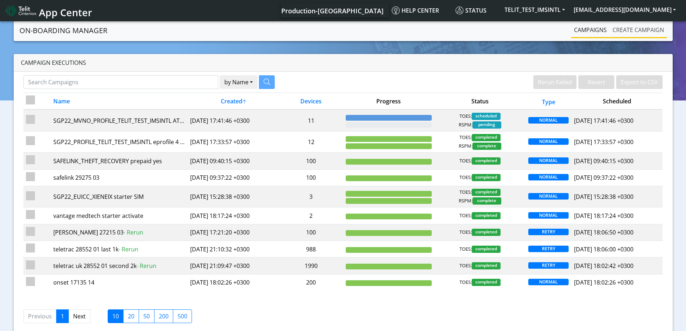
click at [638, 33] on link "Create campaign" at bounding box center [637, 30] width 57 height 14
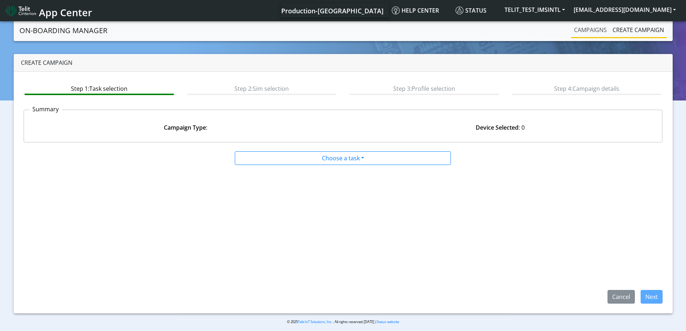
click at [600, 33] on link "Campaigns" at bounding box center [590, 30] width 39 height 14
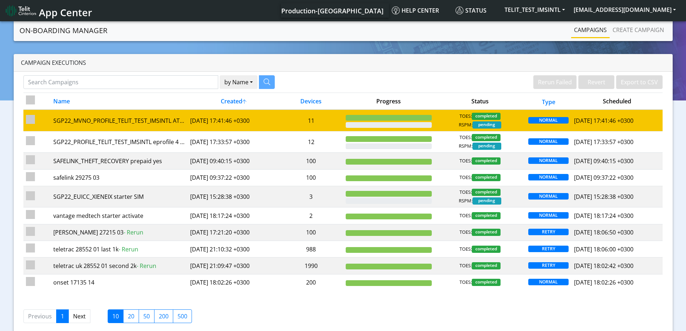
click at [329, 120] on td "11" at bounding box center [311, 120] width 64 height 22
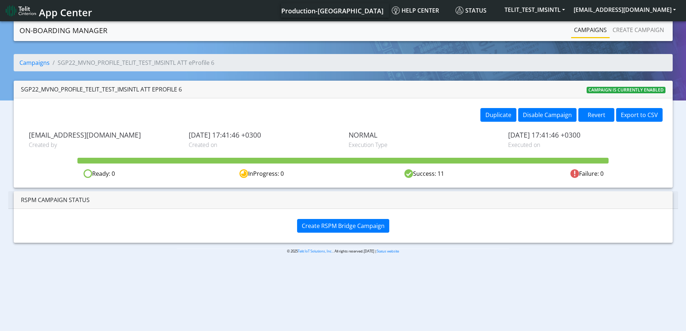
click at [587, 31] on link "Campaigns" at bounding box center [590, 30] width 39 height 14
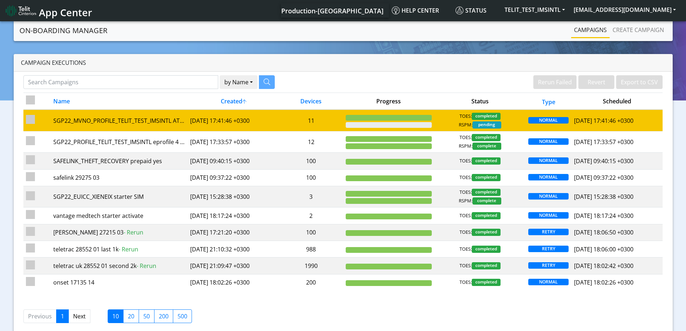
click at [443, 122] on div "TOES: completed RSPM: pending" at bounding box center [480, 121] width 86 height 16
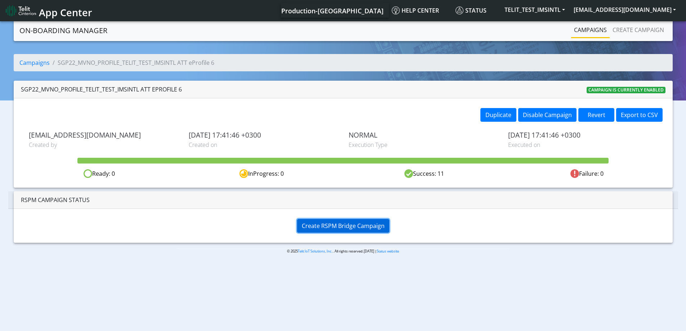
click at [347, 226] on span "Create RSPM Bridge Campaign" at bounding box center [343, 226] width 83 height 8
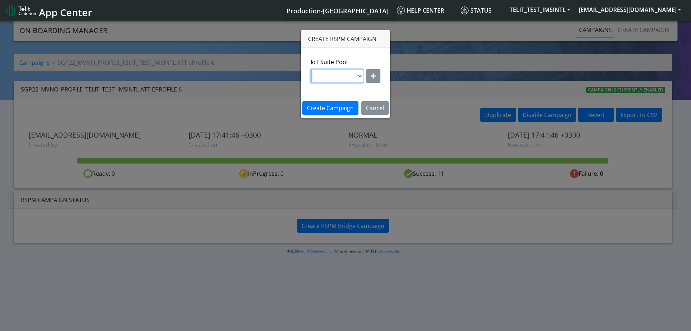
click at [352, 74] on select at bounding box center [337, 76] width 53 height 14
click at [362, 77] on select at bounding box center [337, 76] width 53 height 14
click at [371, 76] on icon "button" at bounding box center [373, 76] width 5 height 6
drag, startPoint x: 330, startPoint y: 77, endPoint x: 331, endPoint y: 82, distance: 5.5
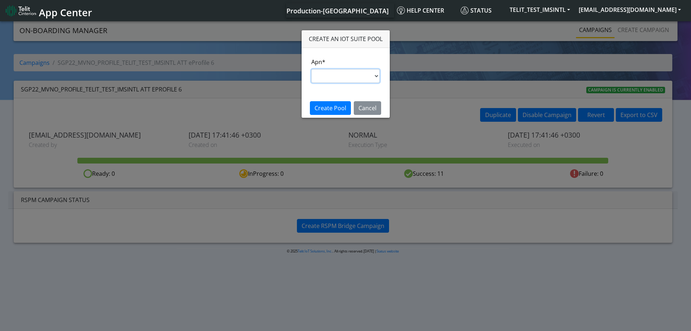
click at [330, 77] on select "nxt17.ue s.test nxt17.net nxt20.net nxt20b.net nxt20c.net nxt20p.net nxt20v.net…" at bounding box center [345, 76] width 69 height 14
select select "95cc19b0-964e-11ed-b84f-001f716592bc"
click at [311, 69] on select "nxt17.ue s.test nxt17.net nxt20.net nxt20b.net nxt20c.net nxt20p.net nxt20v.net…" at bounding box center [345, 76] width 69 height 14
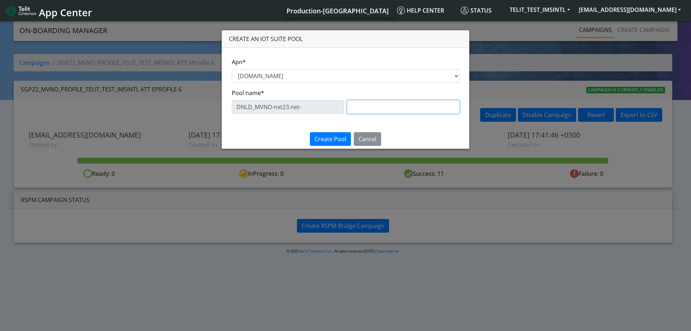
click at [368, 100] on input "text" at bounding box center [403, 107] width 113 height 14
paste input "ATT"
type input "ATT"
click at [327, 141] on span "Create Pool" at bounding box center [331, 139] width 32 height 8
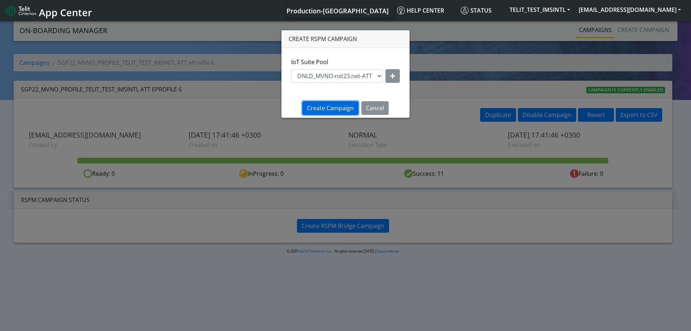
click at [339, 108] on span "Create Campaign" at bounding box center [330, 108] width 47 height 8
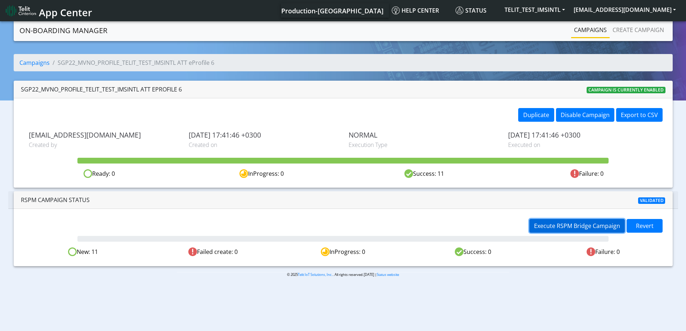
click at [569, 223] on span "Execute RSPM Bridge Campaign" at bounding box center [577, 226] width 86 height 8
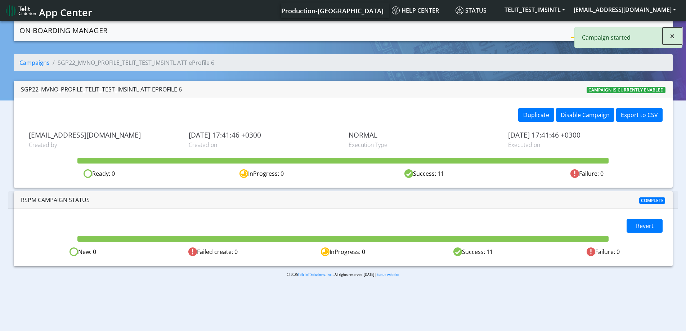
click at [667, 37] on button "×" at bounding box center [671, 35] width 19 height 17
click at [580, 28] on link "Campaigns" at bounding box center [590, 30] width 39 height 14
